Goal: Task Accomplishment & Management: Manage account settings

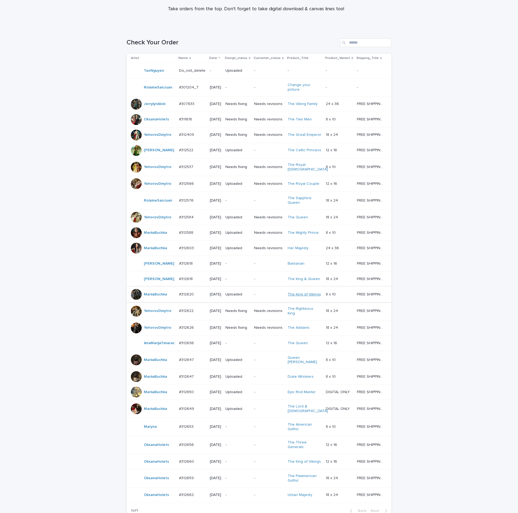
scroll to position [152, 0]
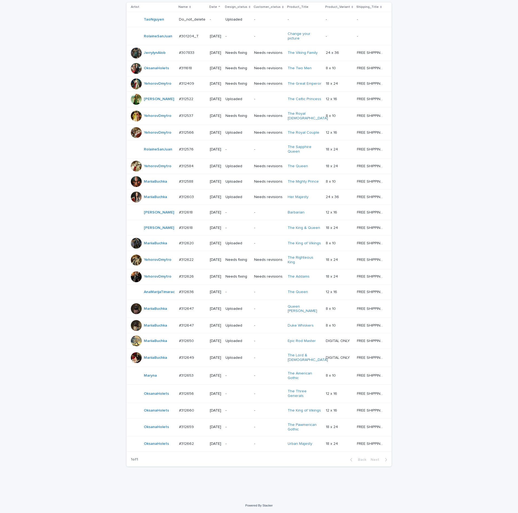
click at [190, 427] on div "#312659 #312659" at bounding box center [192, 427] width 27 height 9
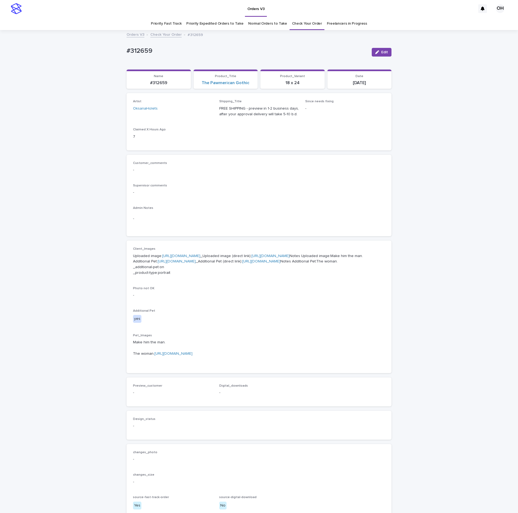
click at [317, 172] on p "-" at bounding box center [259, 170] width 252 height 6
click at [186, 258] on link "[URL][DOMAIN_NAME]" at bounding box center [181, 256] width 38 height 4
click at [171, 263] on link "[URL][DOMAIN_NAME]" at bounding box center [177, 261] width 38 height 4
drag, startPoint x: 168, startPoint y: 59, endPoint x: 119, endPoint y: 49, distance: 50.1
click at [115, 51] on div "Loading... Saving… Loading... Saving… #312659 Edit #312659 Edit Sorry, there wa…" at bounding box center [259, 291] width 518 height 521
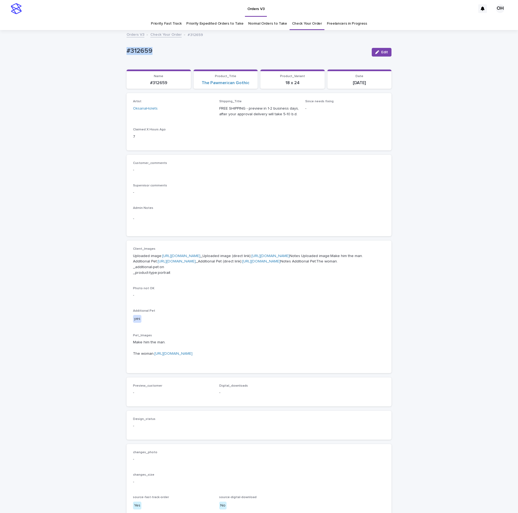
drag, startPoint x: 133, startPoint y: 42, endPoint x: 135, endPoint y: 42, distance: 2.8
copy p "#312659"
click at [237, 194] on p "-" at bounding box center [259, 193] width 252 height 6
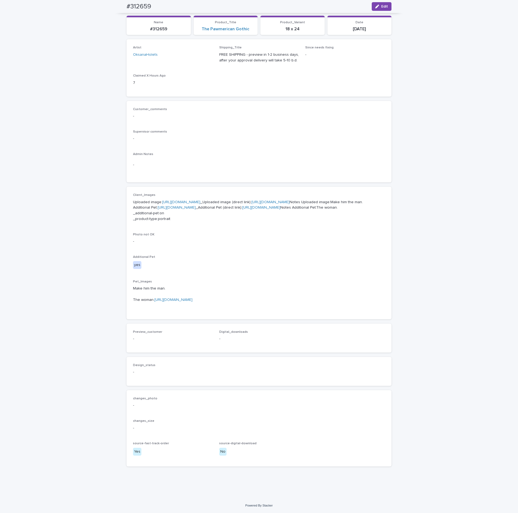
scroll to position [87, 0]
click at [280, 107] on p "Customer_comments" at bounding box center [259, 109] width 252 height 4
click at [385, 5] on button "Edit" at bounding box center [382, 6] width 20 height 9
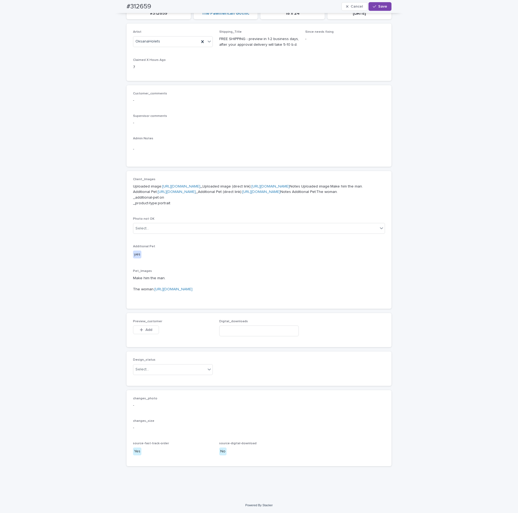
scroll to position [143, 0]
click at [140, 328] on icon "button" at bounding box center [141, 330] width 3 height 4
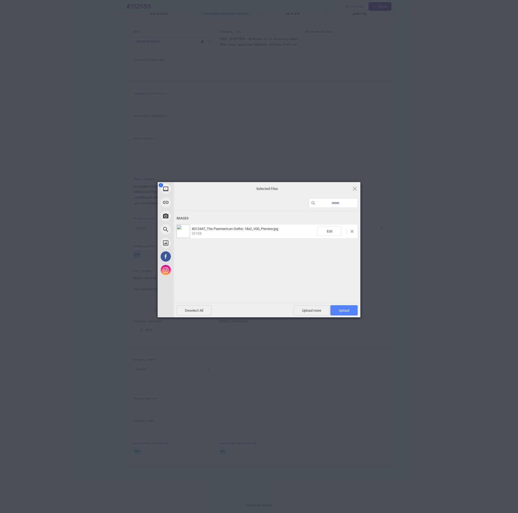
click at [348, 305] on span "Upload 1" at bounding box center [344, 310] width 27 height 10
click at [405, 261] on div "My Device Link (URL) Take Photo Web Search Unsplash Facebook Instagram Uploaded…" at bounding box center [259, 256] width 518 height 513
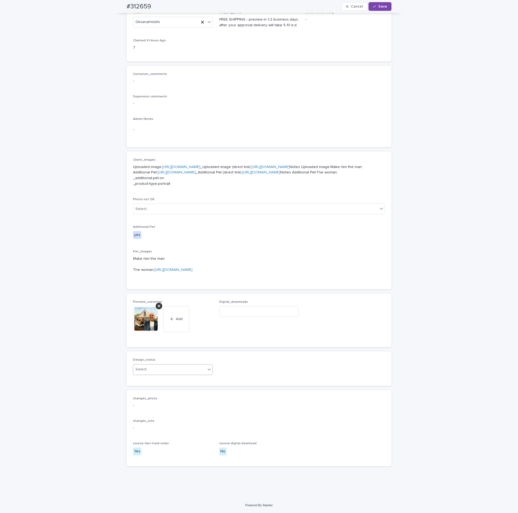
click at [177, 374] on div "Select..." at bounding box center [169, 369] width 72 height 9
click at [166, 390] on div "Uploaded" at bounding box center [169, 389] width 79 height 9
drag, startPoint x: 381, startPoint y: 7, endPoint x: 309, endPoint y: 163, distance: 172.3
click at [381, 7] on span "Save" at bounding box center [382, 7] width 9 height 4
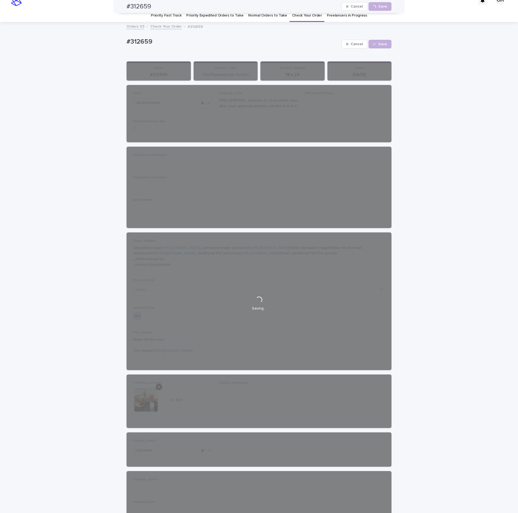
scroll to position [0, 0]
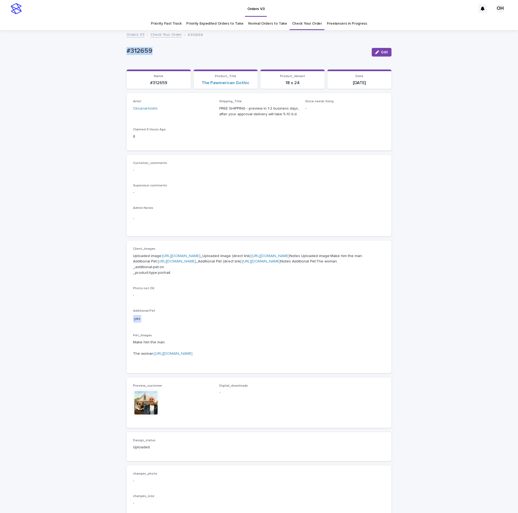
drag, startPoint x: 163, startPoint y: 48, endPoint x: 140, endPoint y: 49, distance: 22.7
click at [87, 46] on div "Loading... Saving… Loading... Saving… #312659 Edit #312659 Edit Sorry, there wa…" at bounding box center [259, 302] width 518 height 542
copy p "#312659"
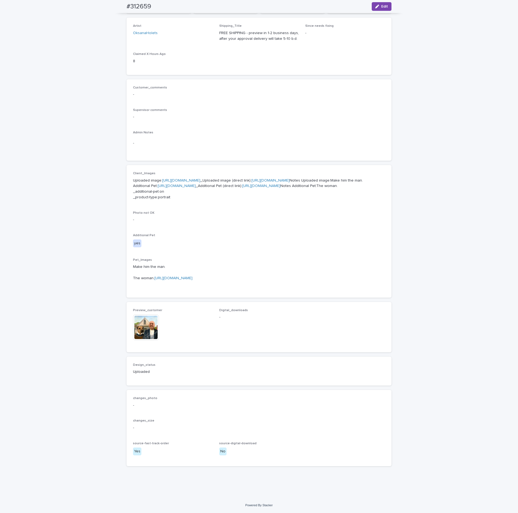
scroll to position [27, 0]
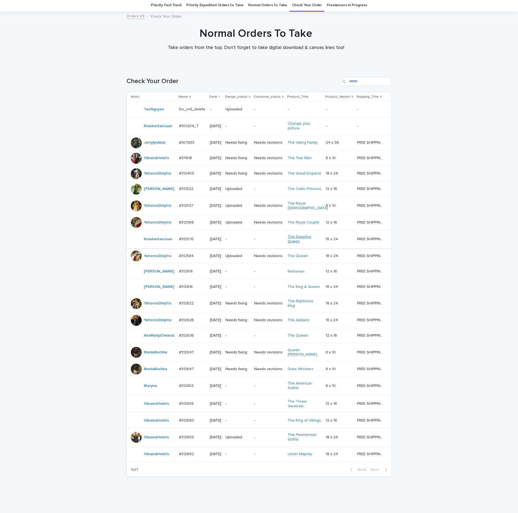
scroll to position [62, 0]
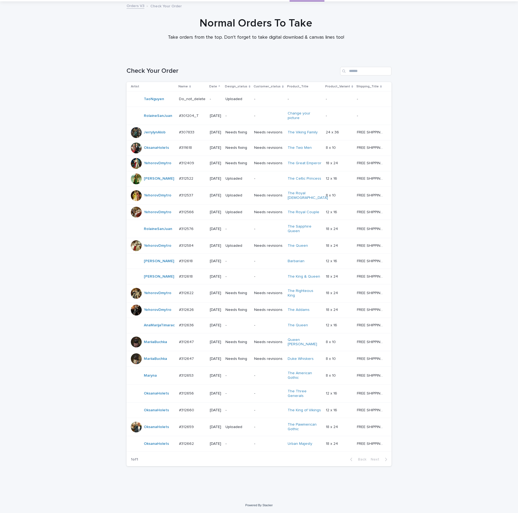
click at [181, 450] on td "#312662 #312662" at bounding box center [192, 443] width 31 height 15
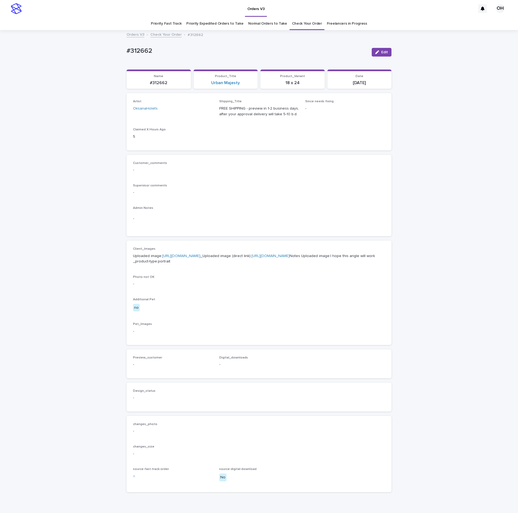
click at [189, 258] on link "[URL][DOMAIN_NAME]" at bounding box center [181, 256] width 38 height 4
drag, startPoint x: 322, startPoint y: 205, endPoint x: 309, endPoint y: 144, distance: 62.2
click at [321, 183] on div "Customer_comments - Supervisor comments - Admin Notes -" at bounding box center [259, 195] width 252 height 69
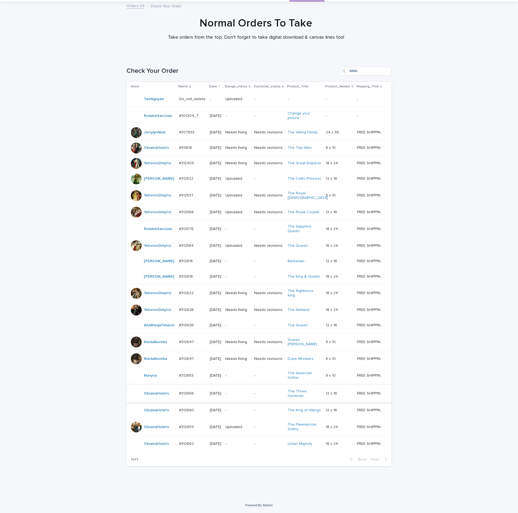
scroll to position [26, 0]
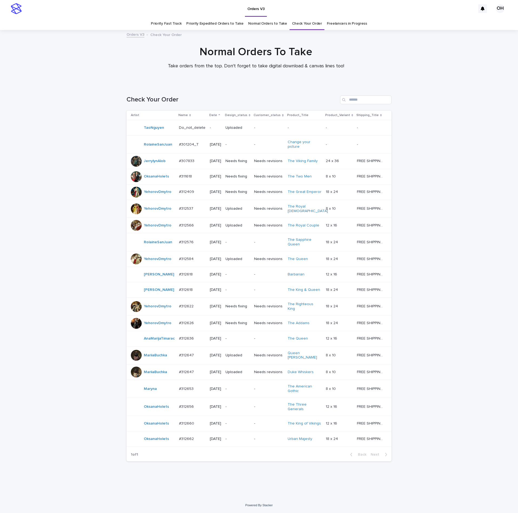
click at [189, 425] on p "#312660" at bounding box center [187, 423] width 16 height 6
click at [181, 431] on td "#312660 #312660" at bounding box center [192, 423] width 31 height 15
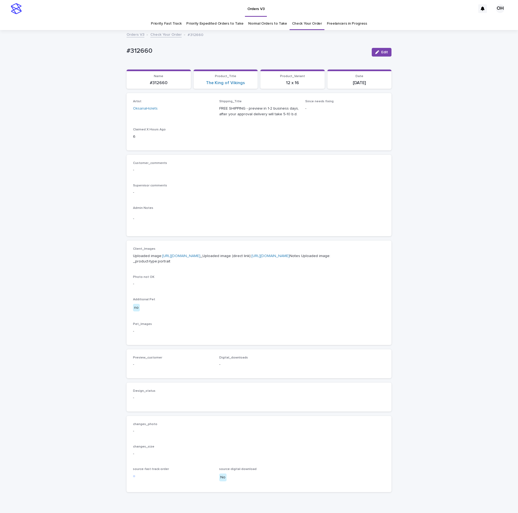
scroll to position [17, 0]
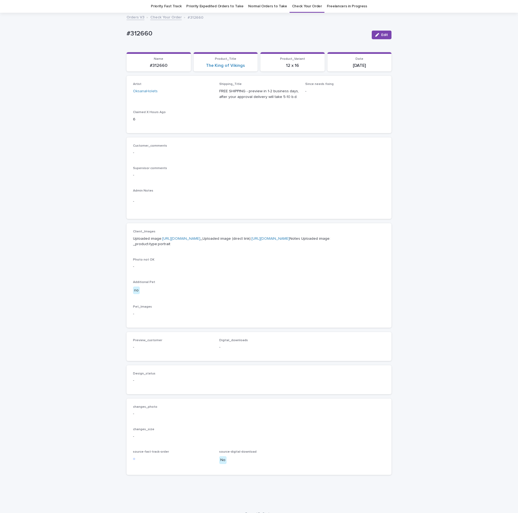
click at [169, 240] on link "[URL][DOMAIN_NAME]" at bounding box center [181, 239] width 38 height 4
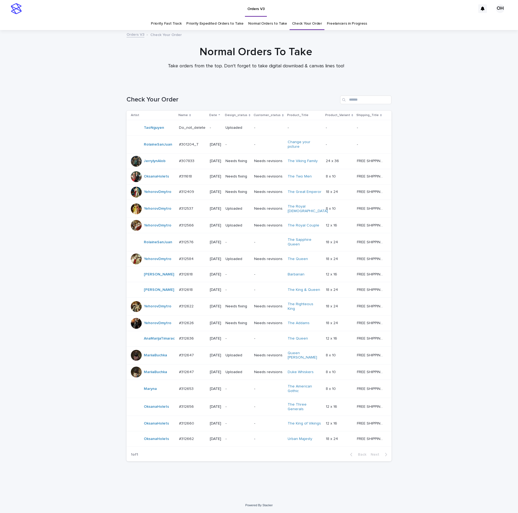
scroll to position [17, 0]
click at [186, 411] on div "#312656 #312656" at bounding box center [192, 406] width 27 height 9
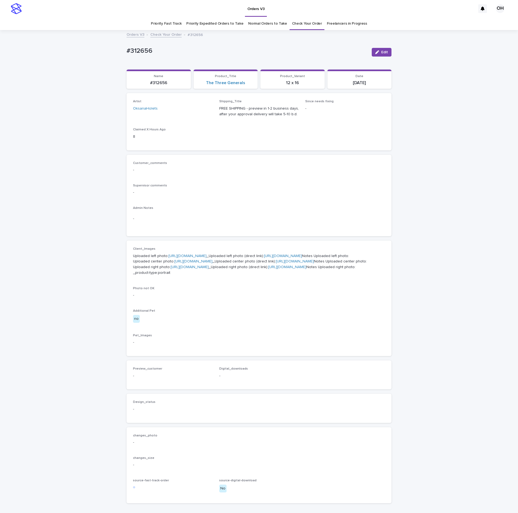
click at [169, 258] on link "[URL][DOMAIN_NAME]" at bounding box center [188, 256] width 38 height 4
drag, startPoint x: 255, startPoint y: 176, endPoint x: 247, endPoint y: 165, distance: 13.4
click at [255, 176] on div "Customer_comments -" at bounding box center [259, 169] width 252 height 16
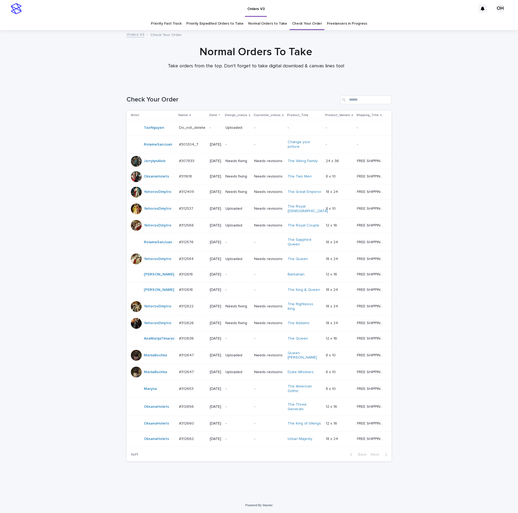
scroll to position [17, 0]
click at [368, 30] on div at bounding box center [256, 57] width 512 height 54
click at [504, 367] on div "Loading... Saving… Loading... Saving… Check Your Order Artist Name Date Design_…" at bounding box center [259, 291] width 518 height 413
click at [184, 409] on p "#312656" at bounding box center [187, 406] width 16 height 6
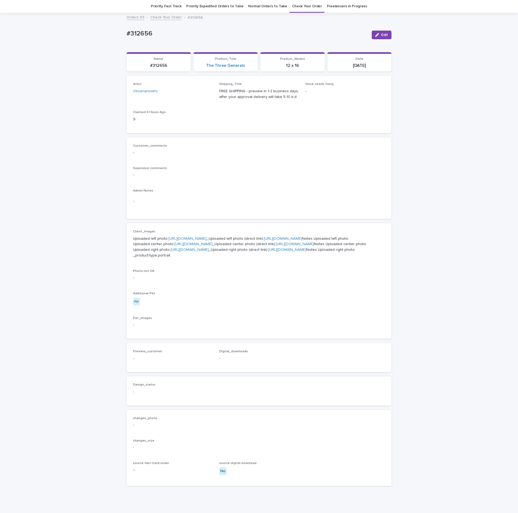
click at [207, 221] on div "Loading... Saving… Customer_comments - Supervisor comments - Admin Notes -" at bounding box center [259, 180] width 265 height 86
click at [250, 183] on div "Customer_comments - Supervisor comments - Admin Notes -" at bounding box center [259, 178] width 252 height 69
click at [177, 246] on link "[URL][DOMAIN_NAME]" at bounding box center [193, 244] width 38 height 4
drag, startPoint x: 310, startPoint y: 178, endPoint x: 305, endPoint y: 167, distance: 12.1
click at [310, 178] on p "-" at bounding box center [259, 175] width 252 height 6
